Goal: Find specific page/section: Find specific page/section

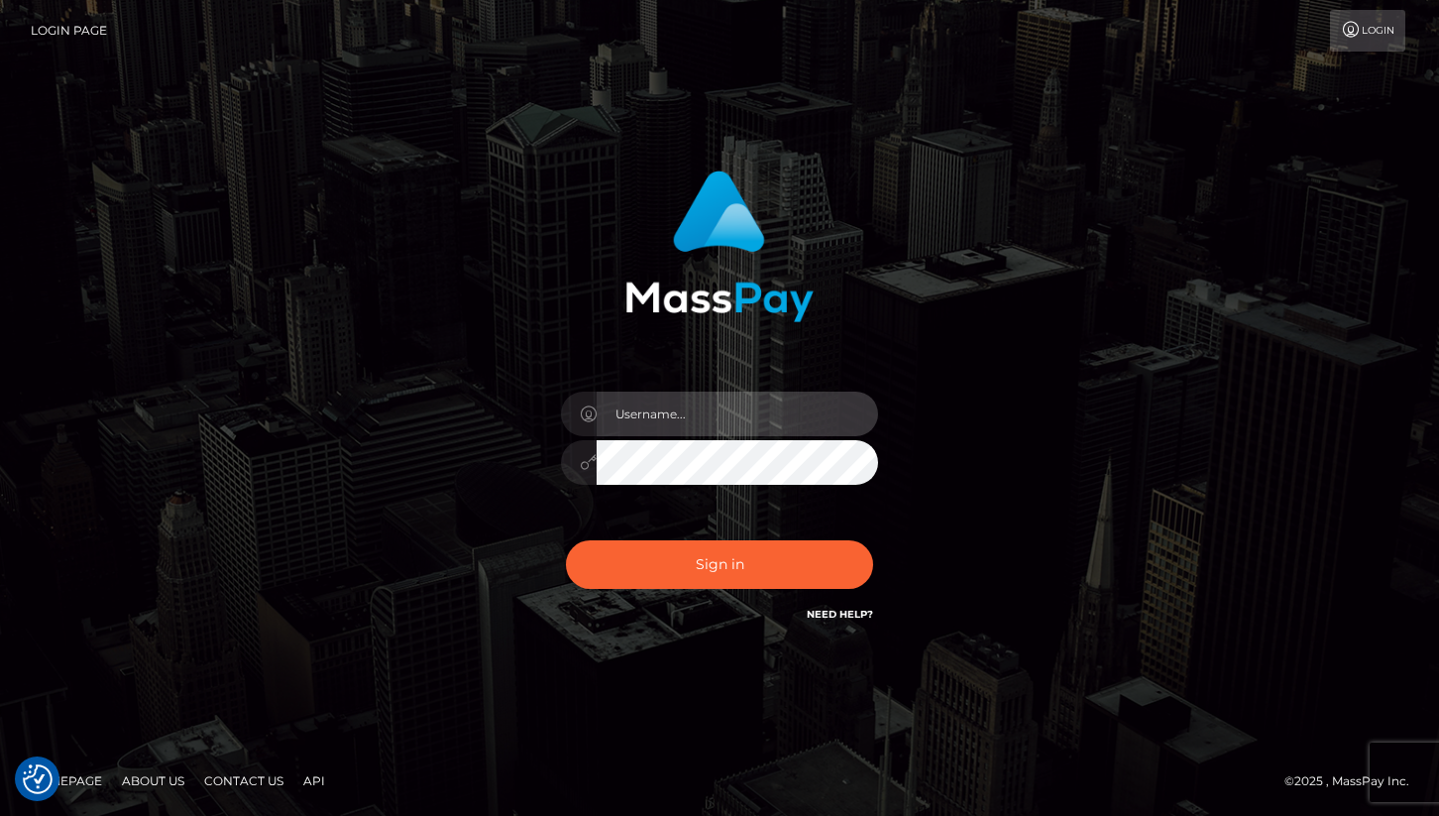
type input "cheli"
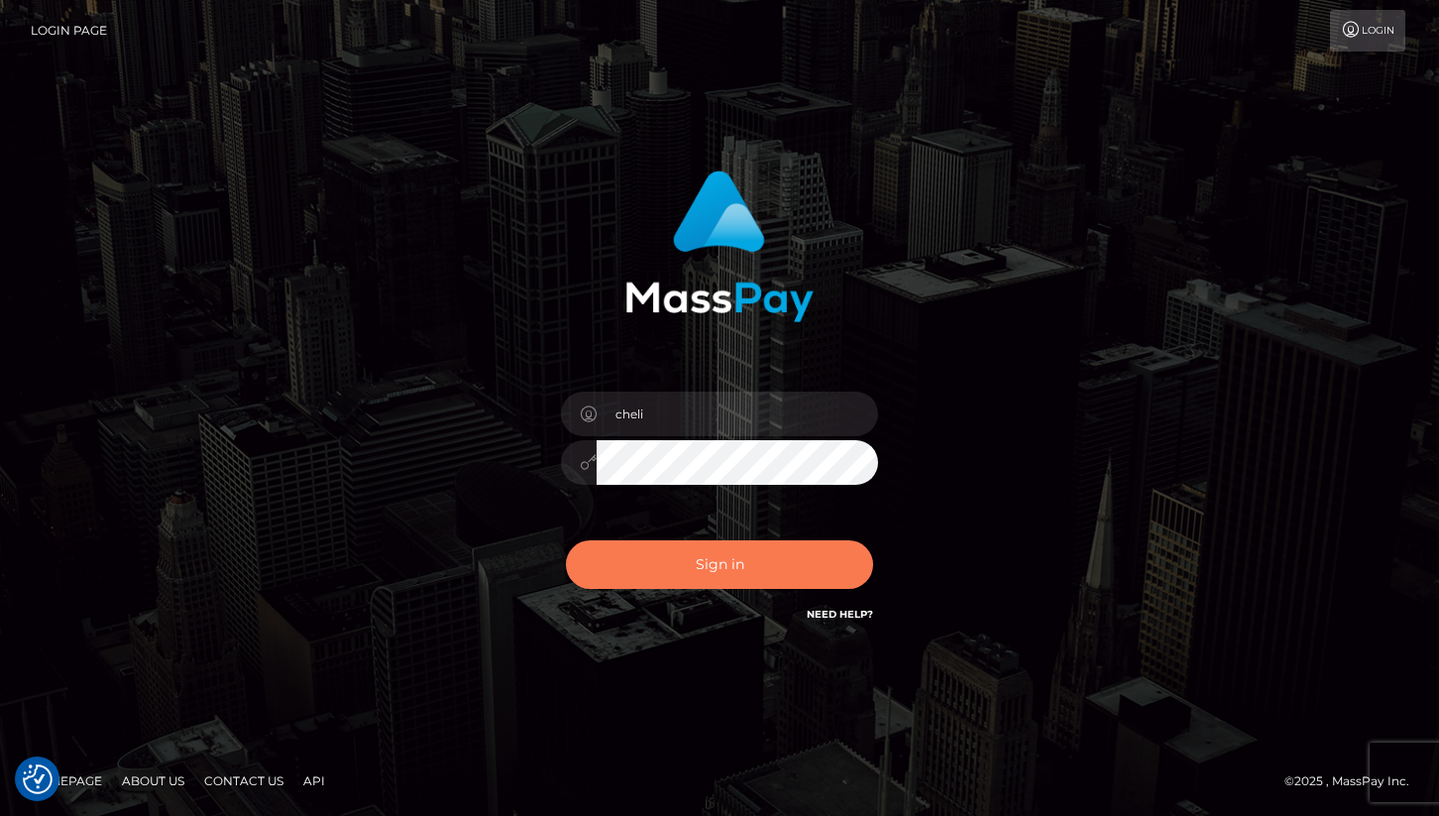
click at [746, 583] on button "Sign in" at bounding box center [719, 564] width 307 height 49
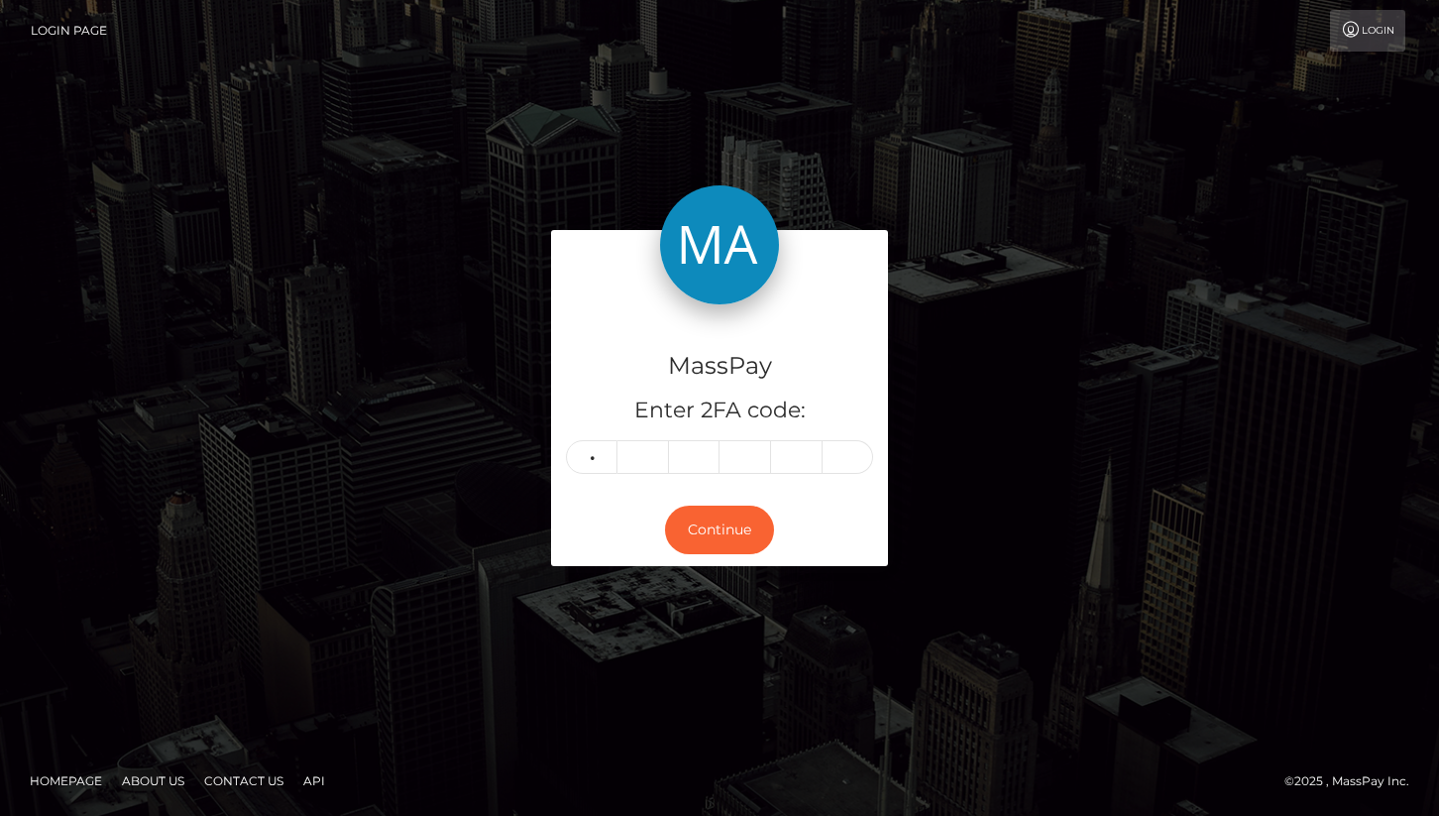
type input "5"
type input "6"
type input "5"
type input "2"
type input "8"
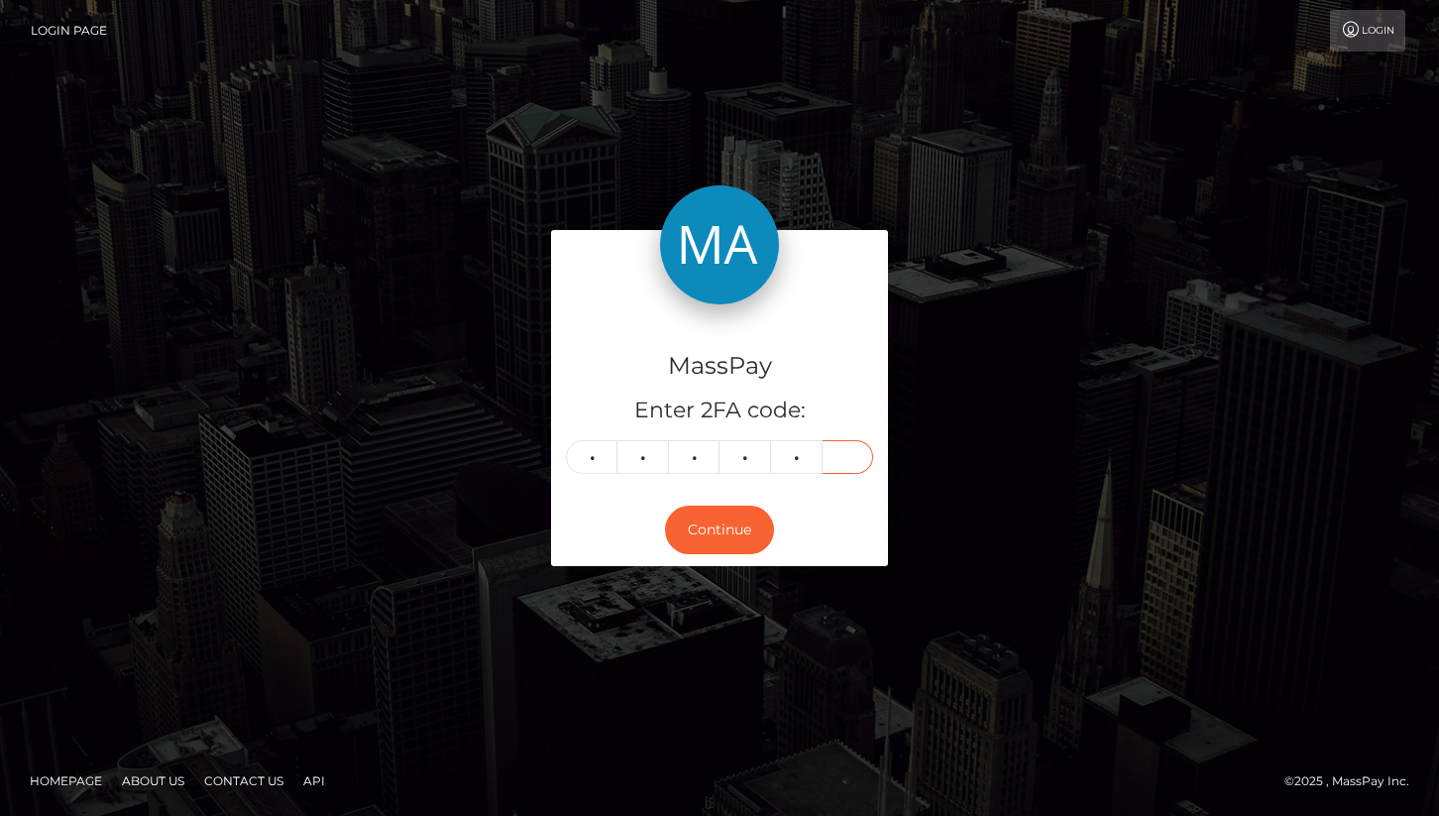
type input "5"
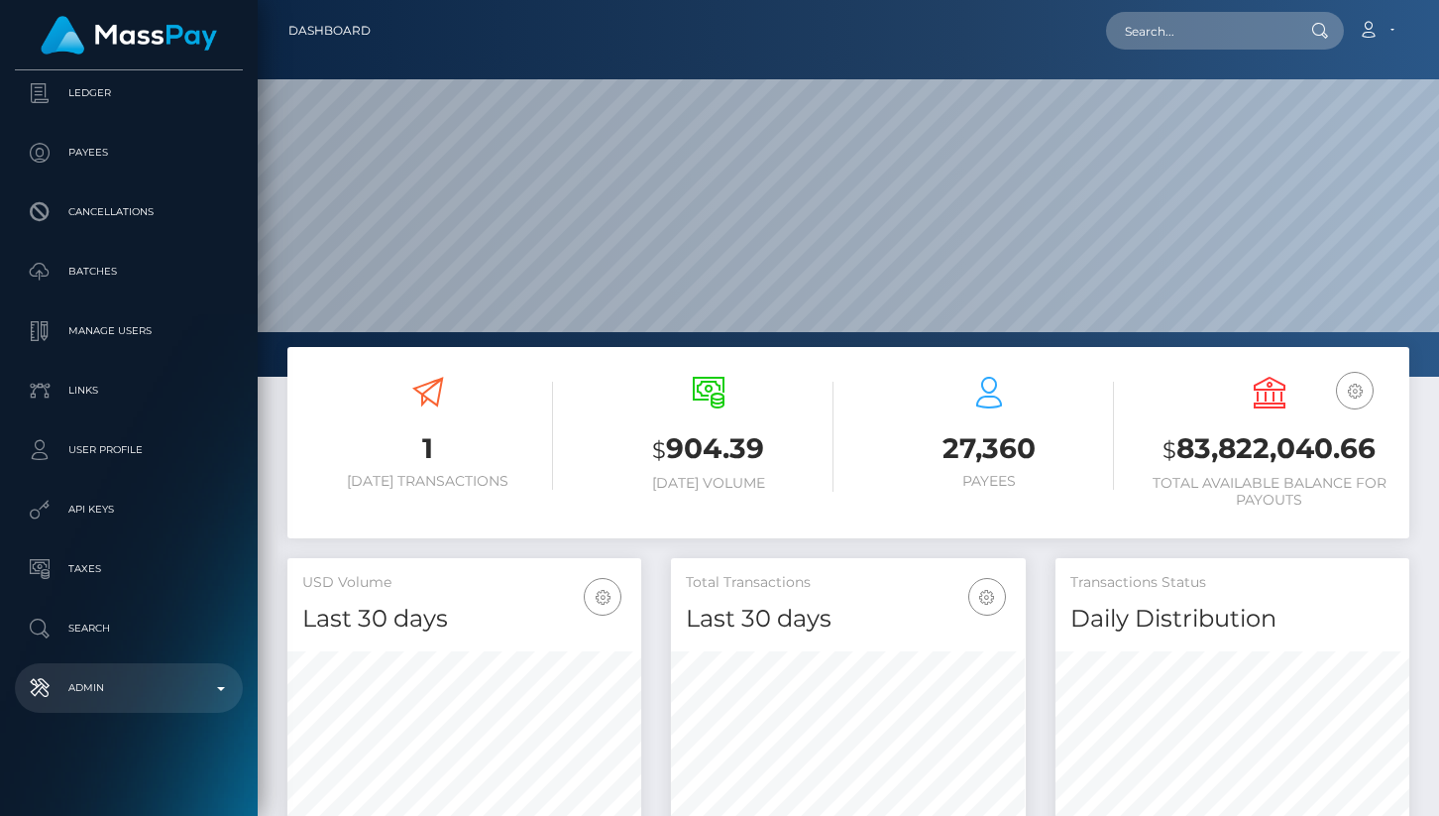
scroll to position [351, 354]
click at [137, 680] on p "Admin" at bounding box center [129, 688] width 212 height 30
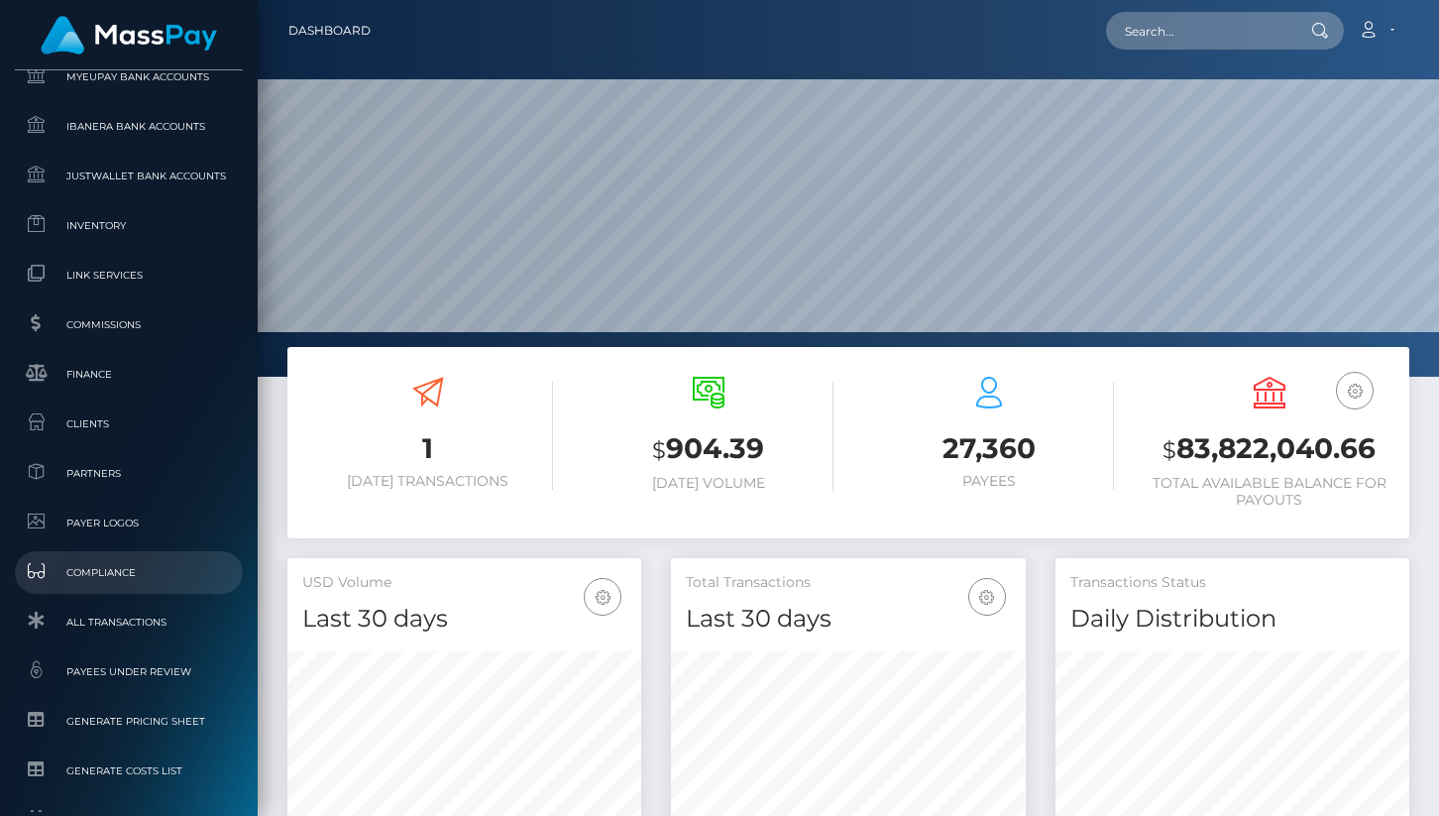
scroll to position [1141, 0]
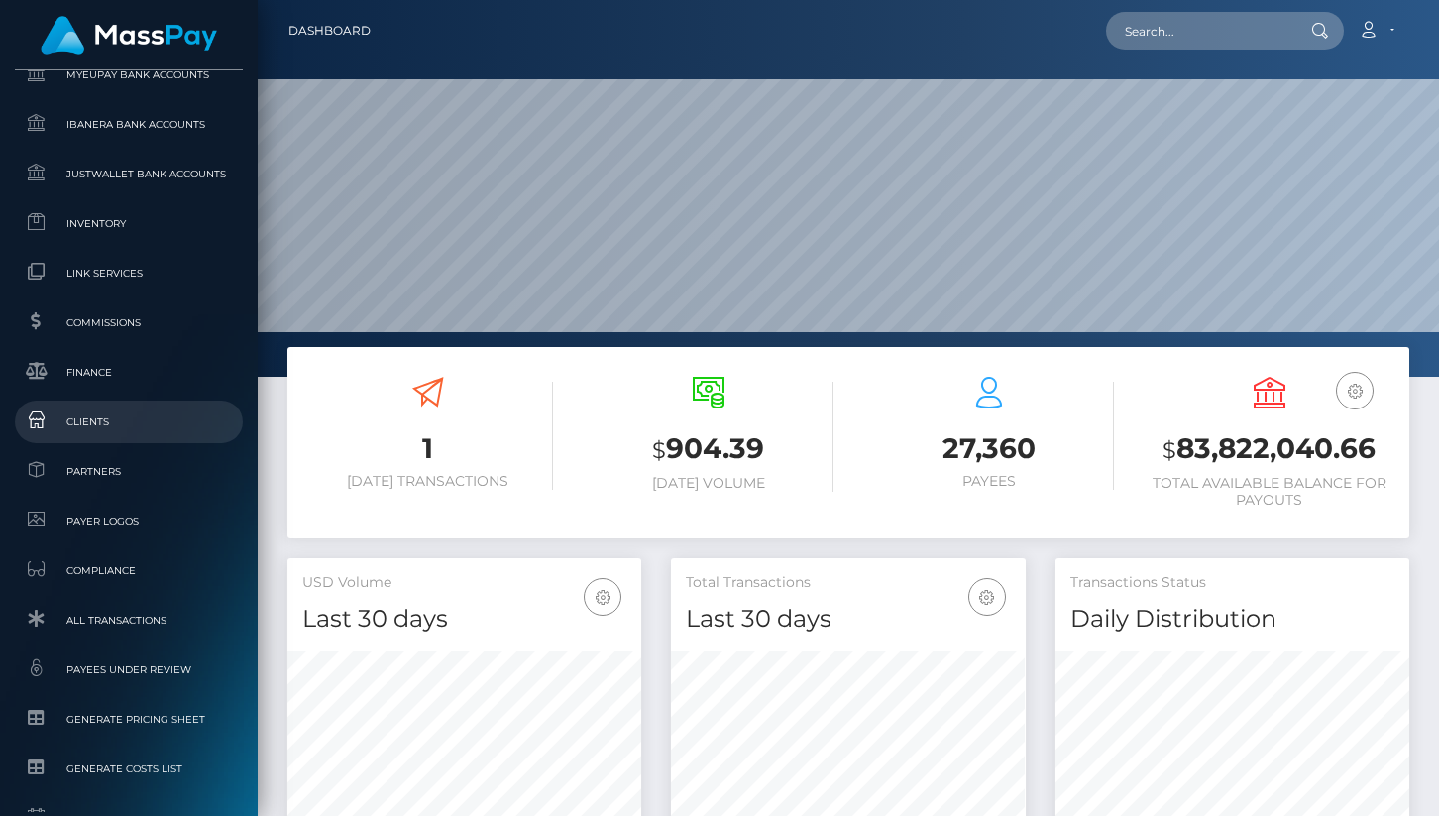
click at [89, 440] on link "Clients" at bounding box center [129, 421] width 228 height 43
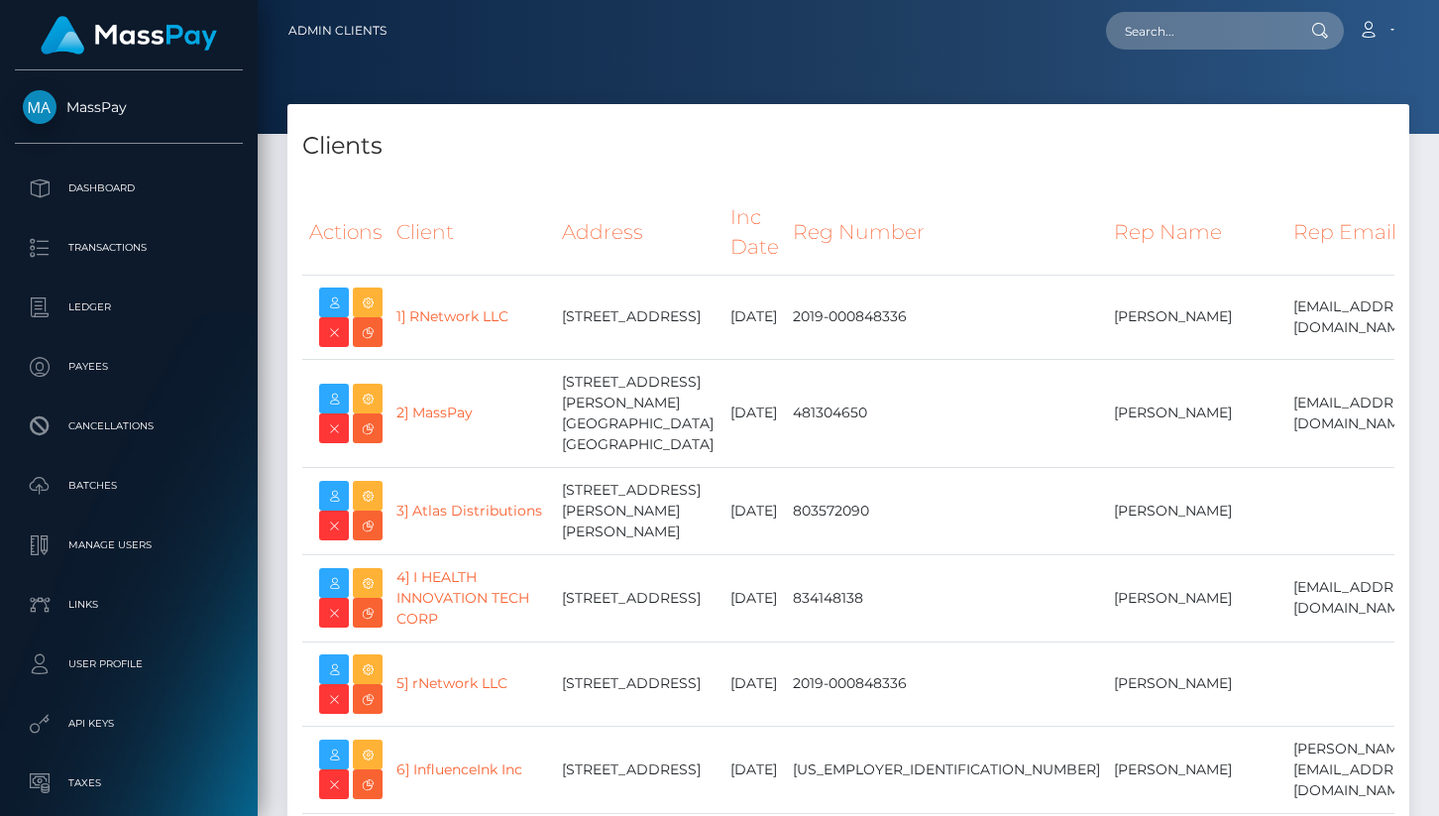
select select "223"
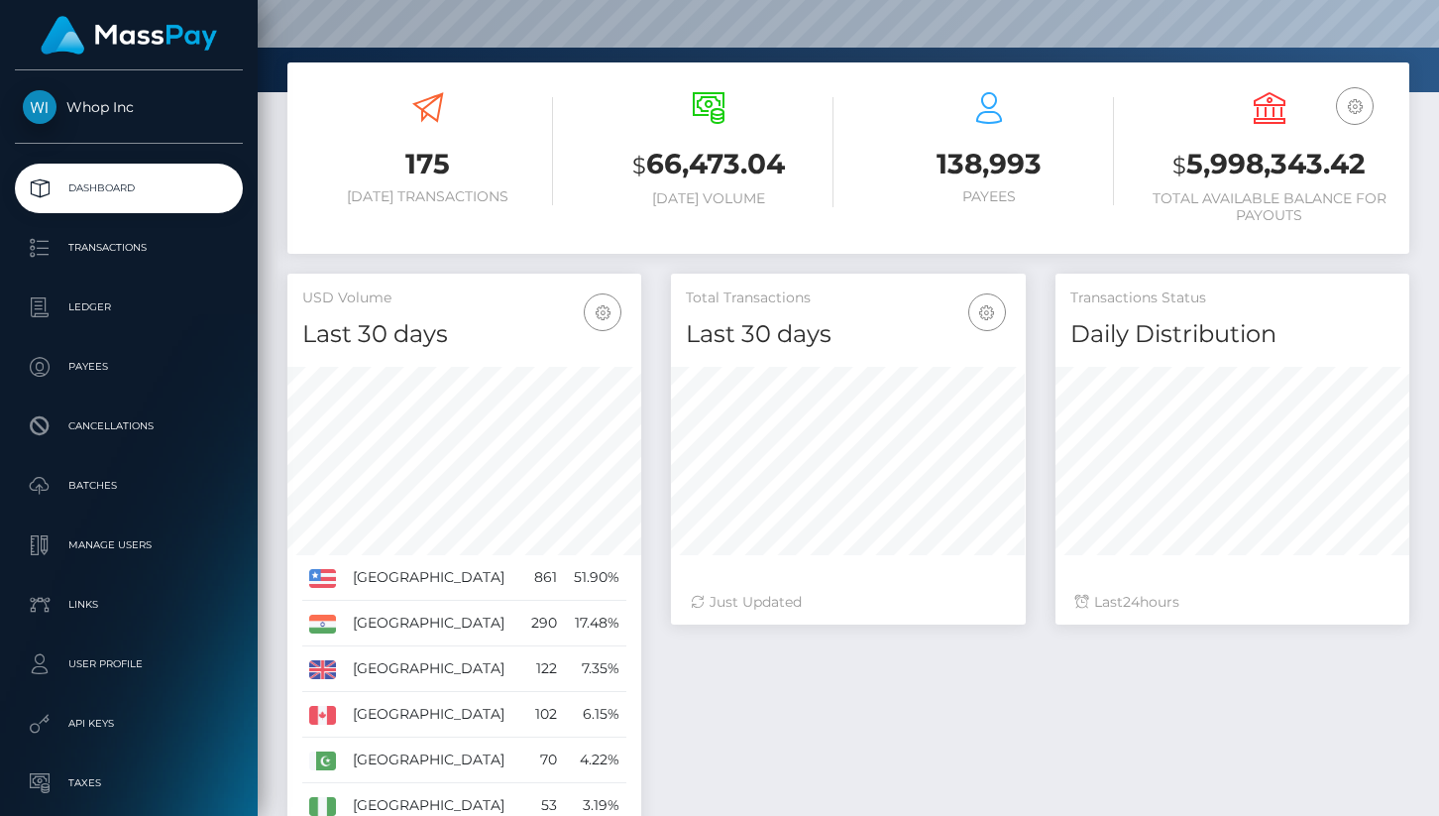
scroll to position [285, 0]
